Goal: Task Accomplishment & Management: Use online tool/utility

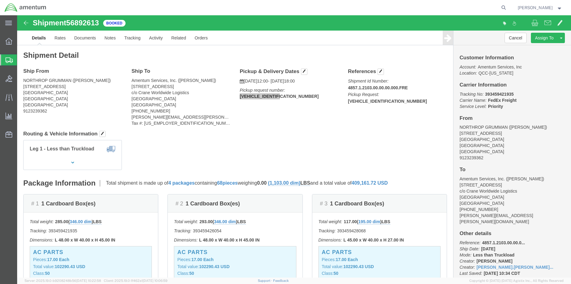
click at [479, 8] on agx-global-search at bounding box center [411, 7] width 196 height 15
click at [499, 8] on icon at bounding box center [503, 7] width 9 height 9
click at [499, 6] on icon at bounding box center [503, 7] width 9 height 9
click at [457, 8] on input "search" at bounding box center [406, 7] width 186 height 15
type input "56892423"
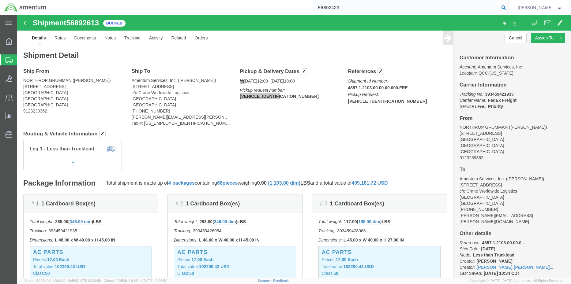
click at [499, 6] on icon at bounding box center [503, 7] width 9 height 9
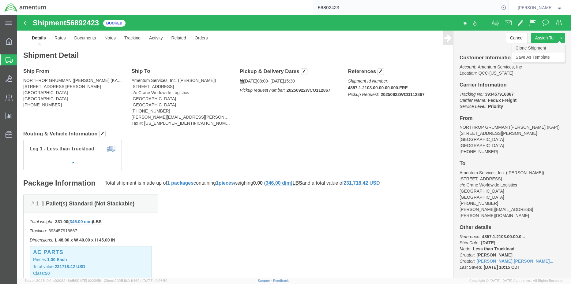
click link "Clone Shipment"
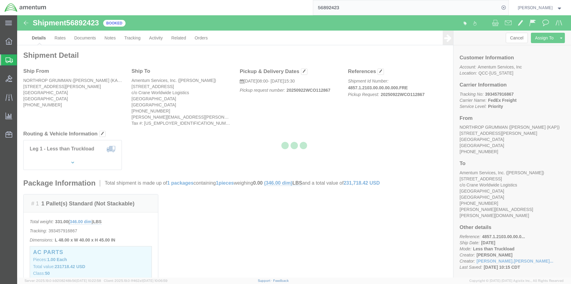
select select "42668"
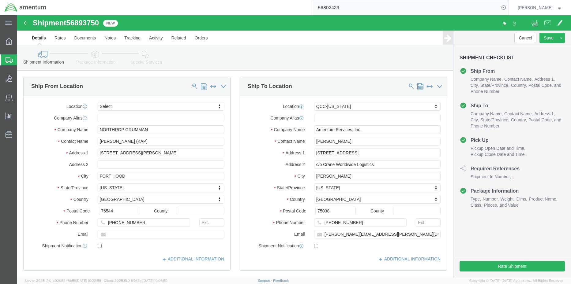
click icon
